Goal: Task Accomplishment & Management: Manage account settings

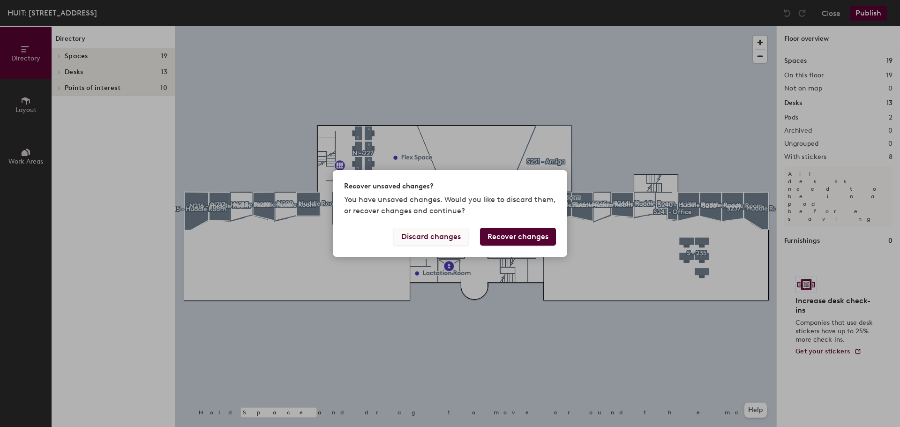
click at [436, 233] on button "Discard changes" at bounding box center [430, 237] width 75 height 18
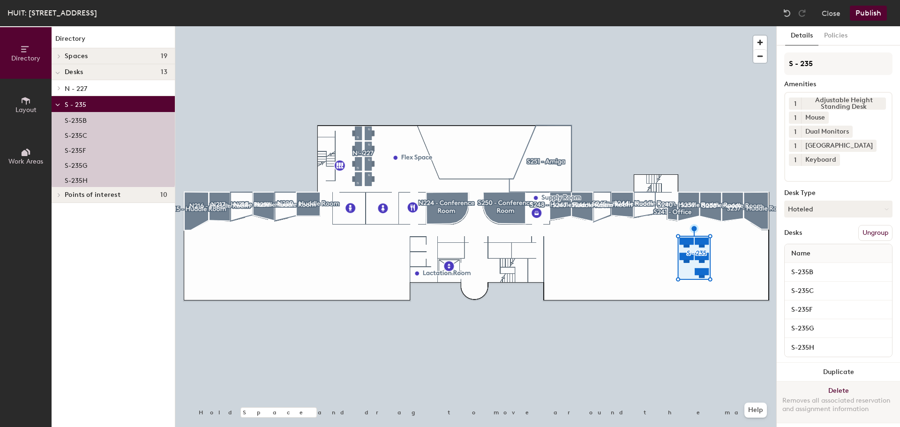
click at [831, 385] on button "Delete Removes all associated reservation and assignment information" at bounding box center [837, 401] width 123 height 41
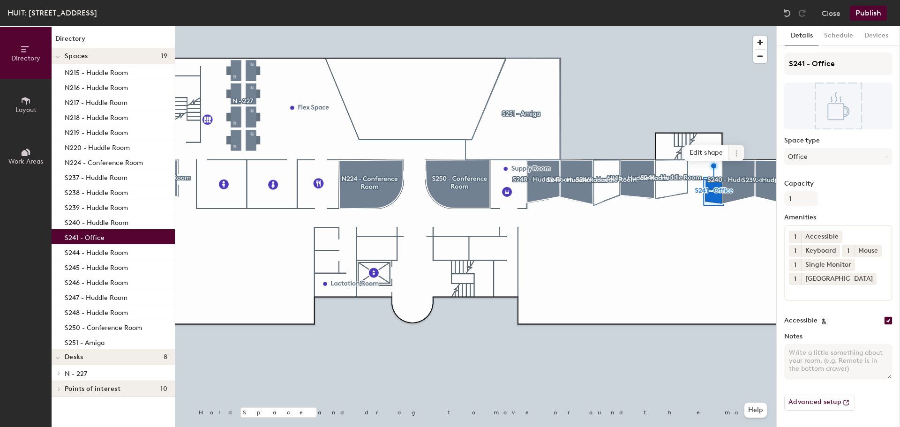
click at [736, 151] on icon at bounding box center [735, 150] width 1 height 1
click at [751, 208] on span "Delete" at bounding box center [769, 207] width 83 height 16
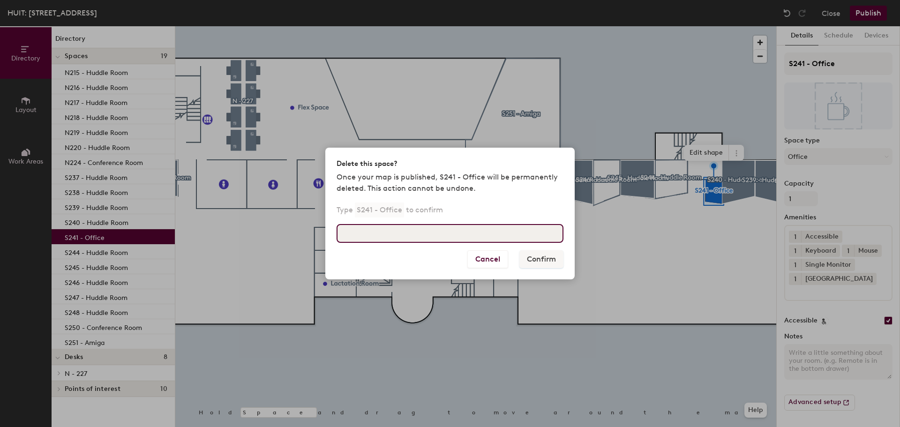
click at [366, 230] on input at bounding box center [449, 233] width 227 height 19
type input "S241 - Office"
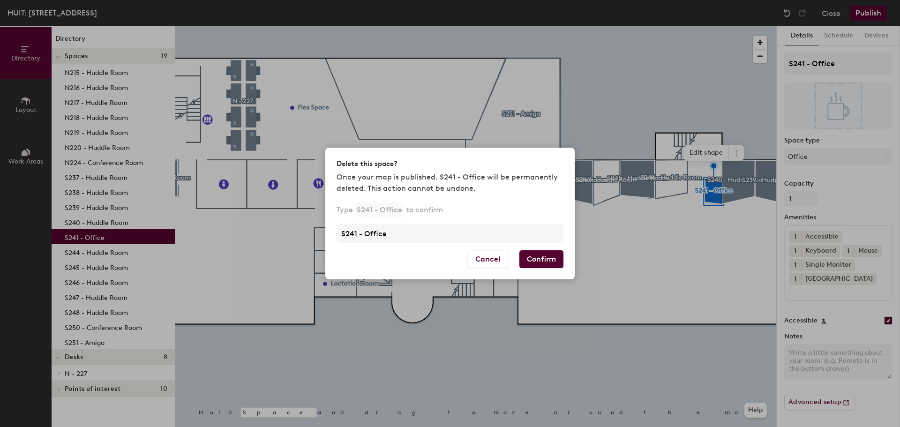
click at [545, 260] on button "Confirm" at bounding box center [541, 259] width 44 height 18
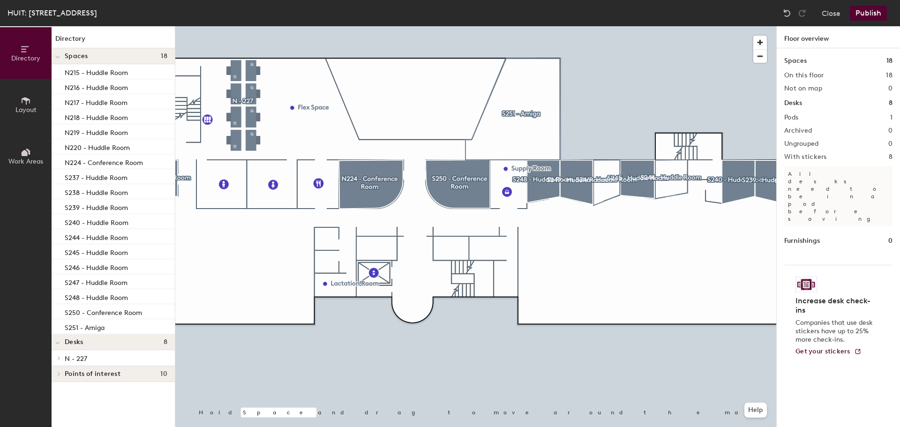
click at [864, 15] on button "Publish" at bounding box center [867, 13] width 37 height 15
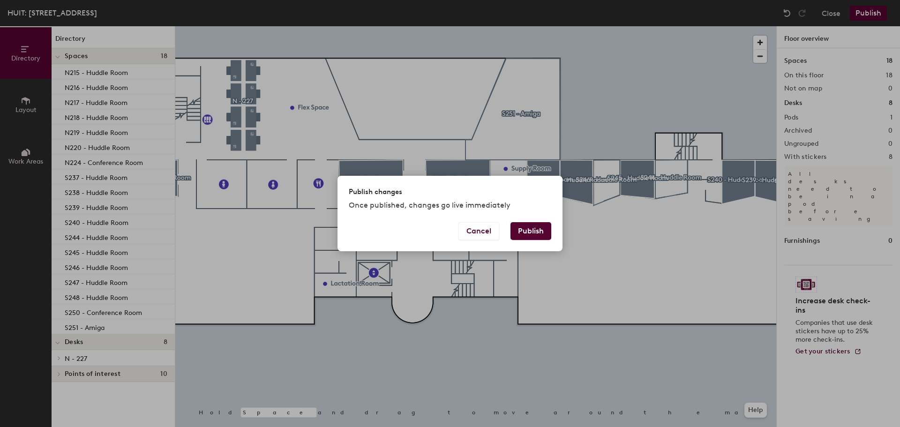
click at [531, 229] on button "Publish" at bounding box center [530, 231] width 41 height 18
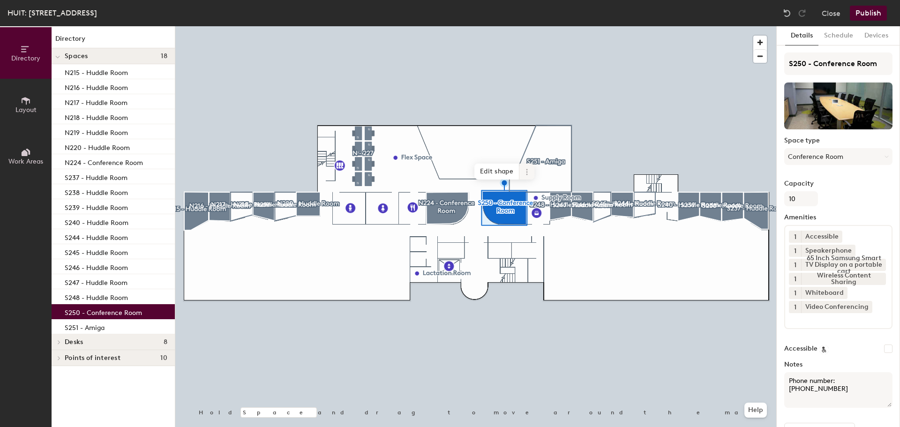
click at [528, 170] on icon at bounding box center [526, 171] width 7 height 7
click at [549, 229] on span "Delete" at bounding box center [560, 225] width 83 height 16
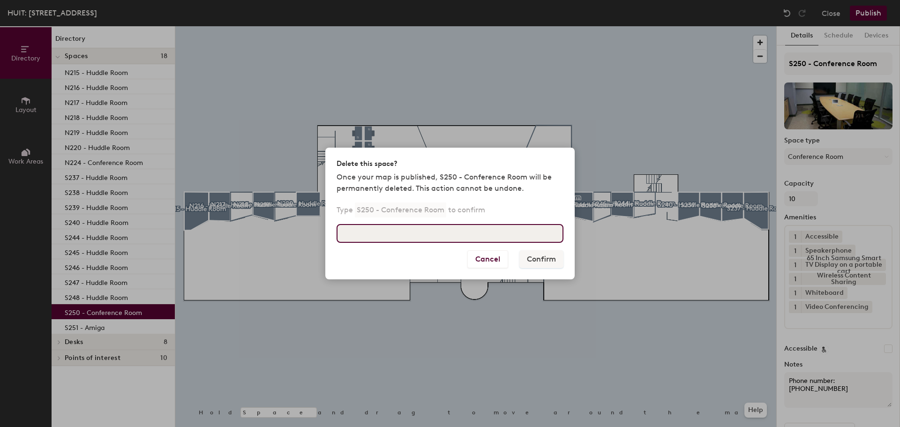
click at [522, 239] on input at bounding box center [449, 233] width 227 height 19
type input "S250 - Conference Room"
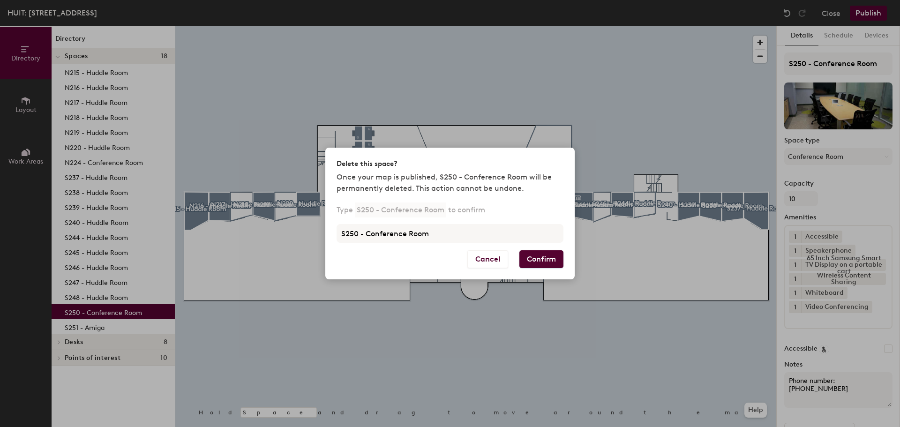
click at [538, 259] on button "Confirm" at bounding box center [541, 259] width 44 height 18
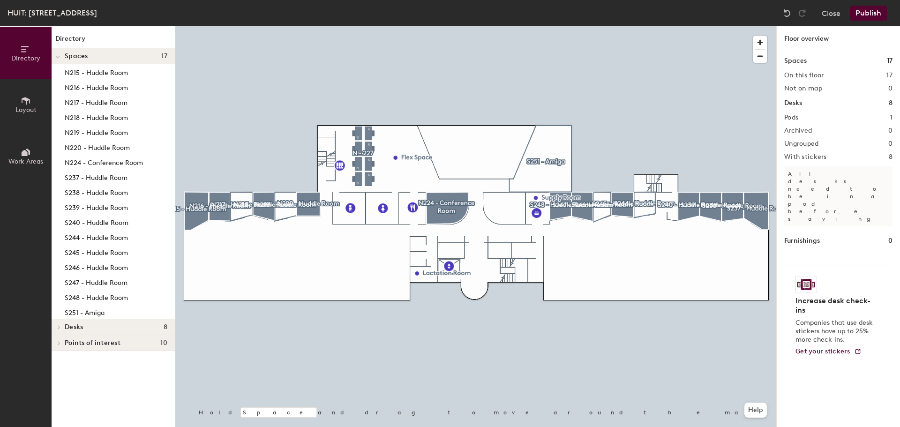
click at [321, 26] on div at bounding box center [475, 26] width 601 height 0
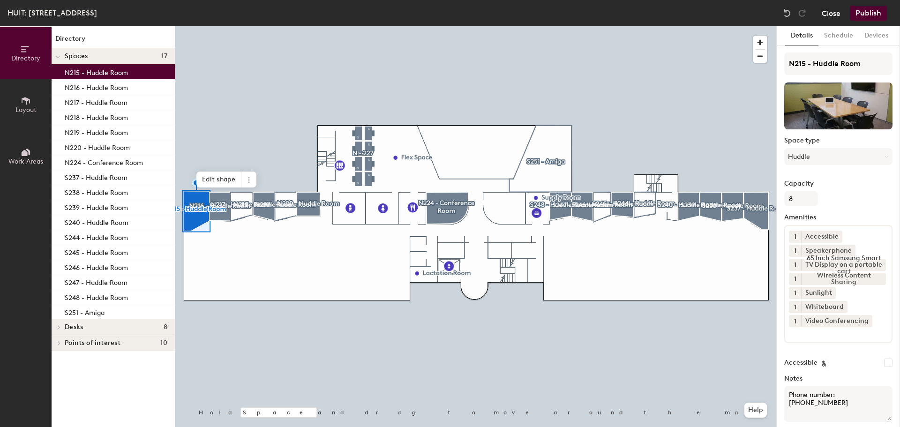
click at [826, 18] on button "Close" at bounding box center [830, 13] width 19 height 15
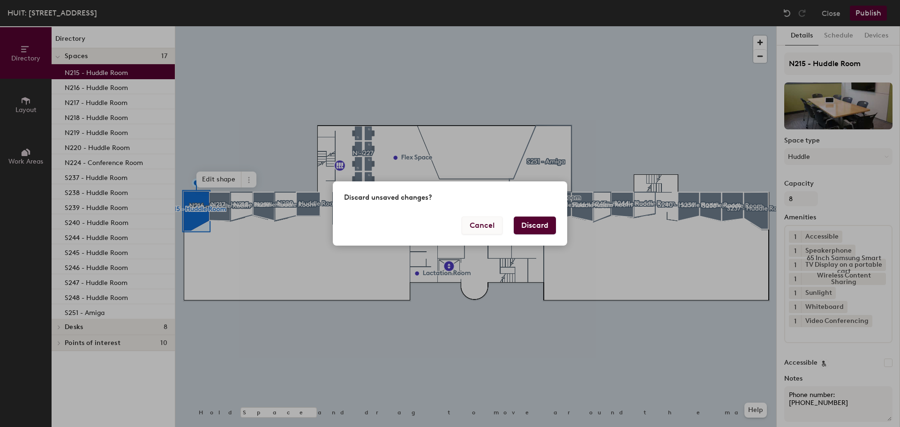
click at [474, 225] on button "Cancel" at bounding box center [481, 225] width 41 height 18
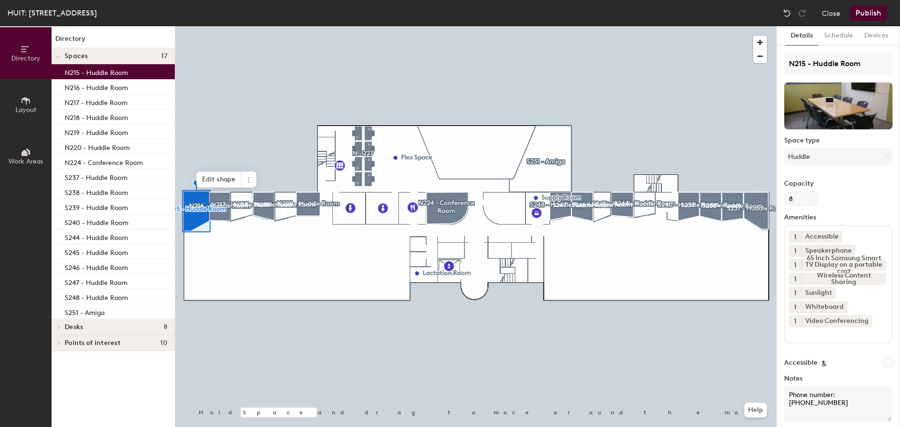
click at [872, 8] on button "Publish" at bounding box center [867, 13] width 37 height 15
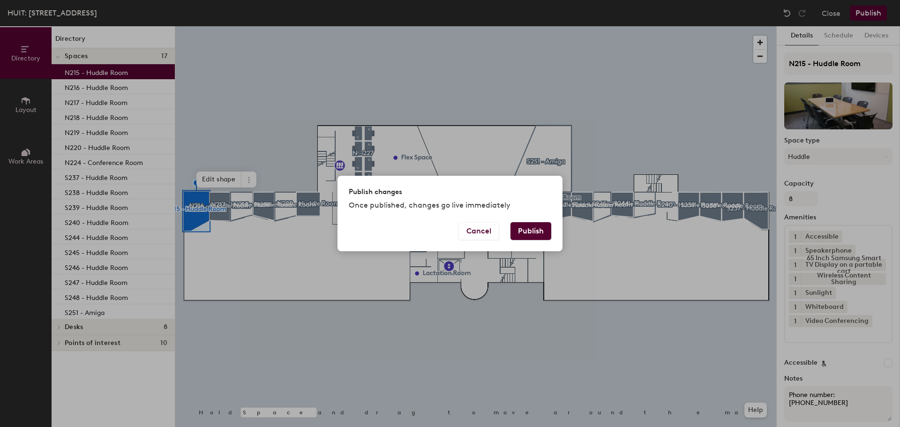
click at [536, 231] on button "Publish" at bounding box center [530, 231] width 41 height 18
